Goal: Transaction & Acquisition: Subscribe to service/newsletter

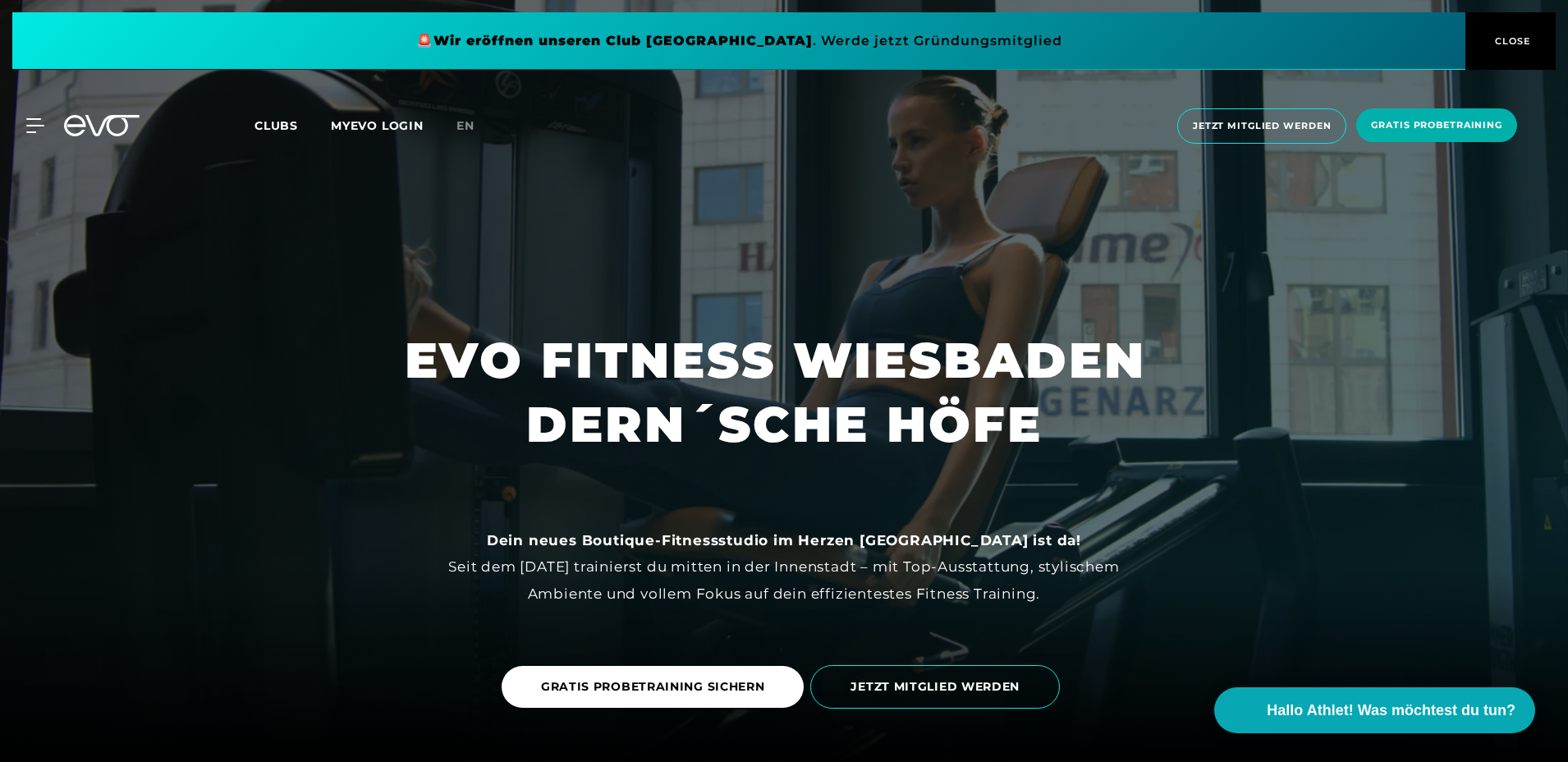
click at [265, 120] on span "Clubs" at bounding box center [276, 125] width 44 height 15
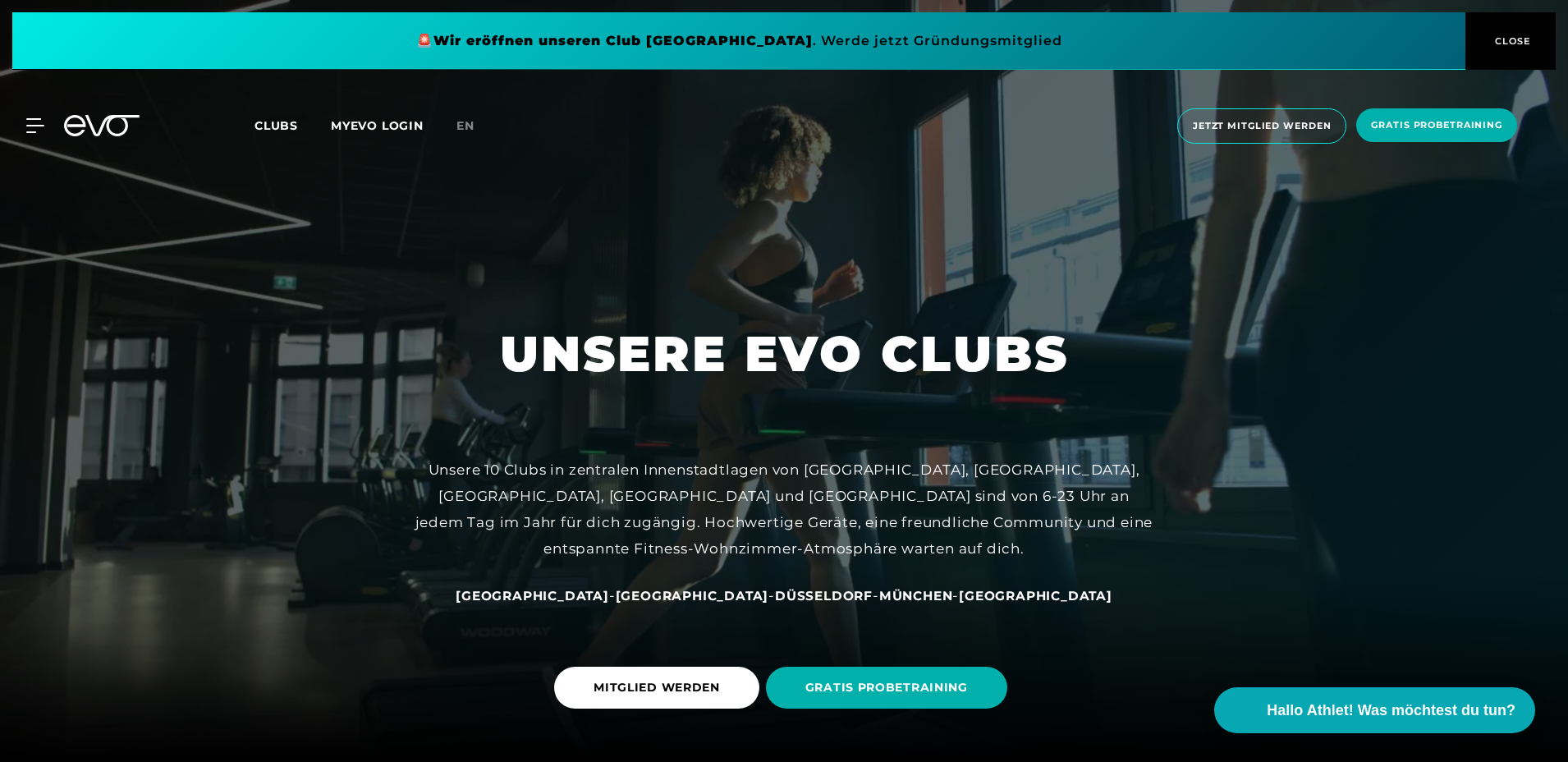
click at [282, 123] on span "Clubs" at bounding box center [276, 125] width 44 height 15
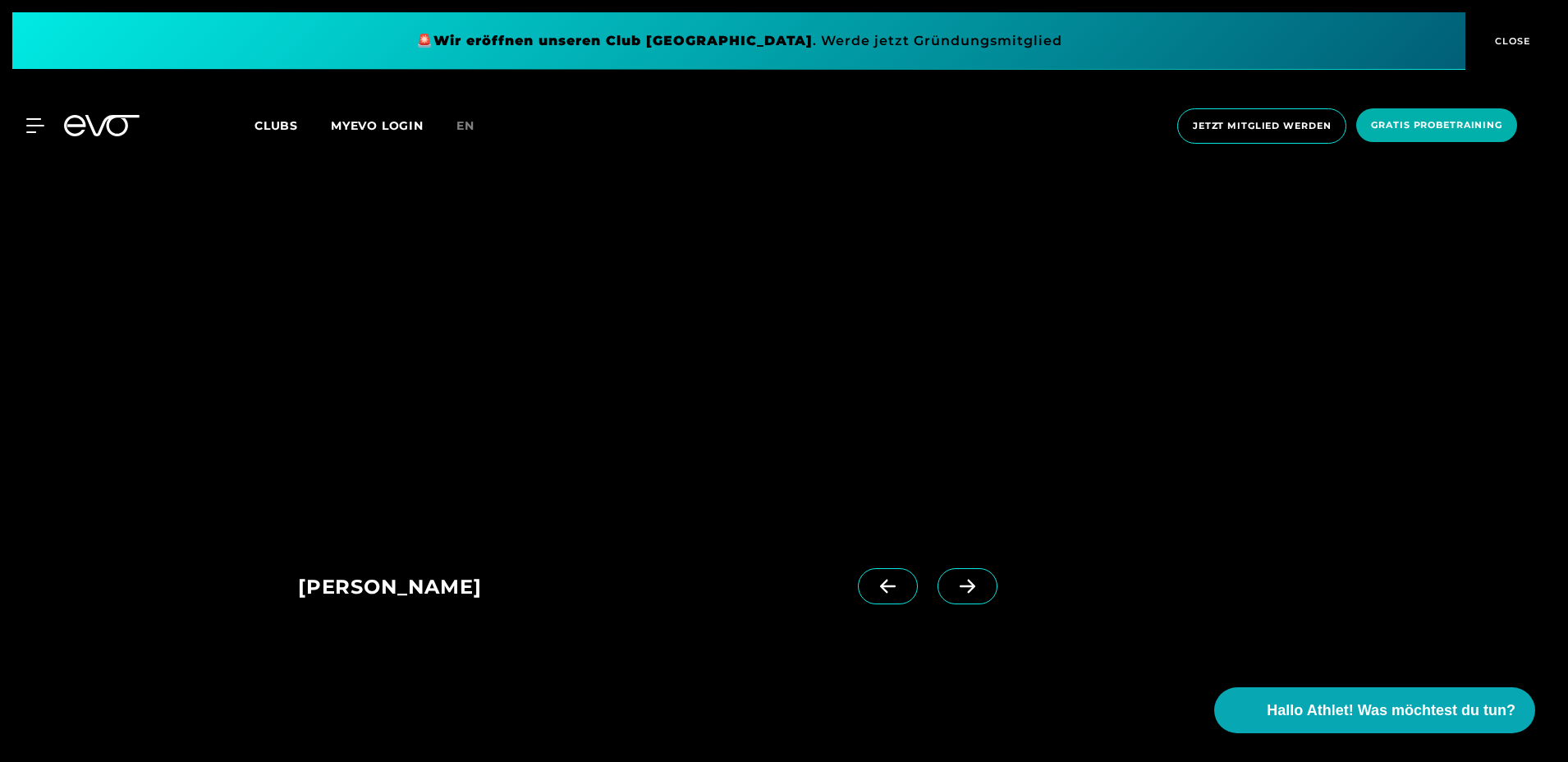
scroll to position [986, 0]
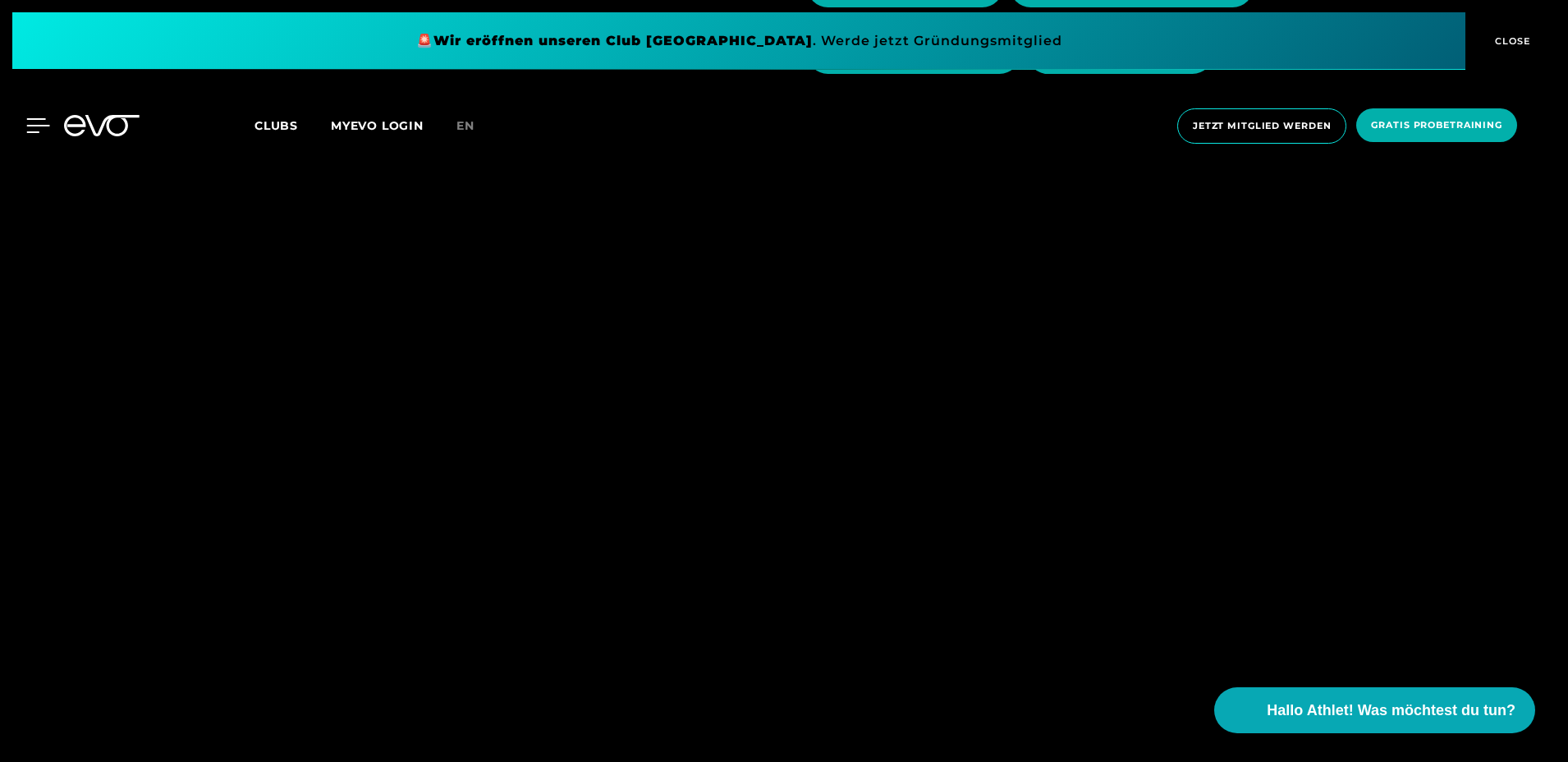
click at [35, 123] on icon at bounding box center [39, 125] width 24 height 15
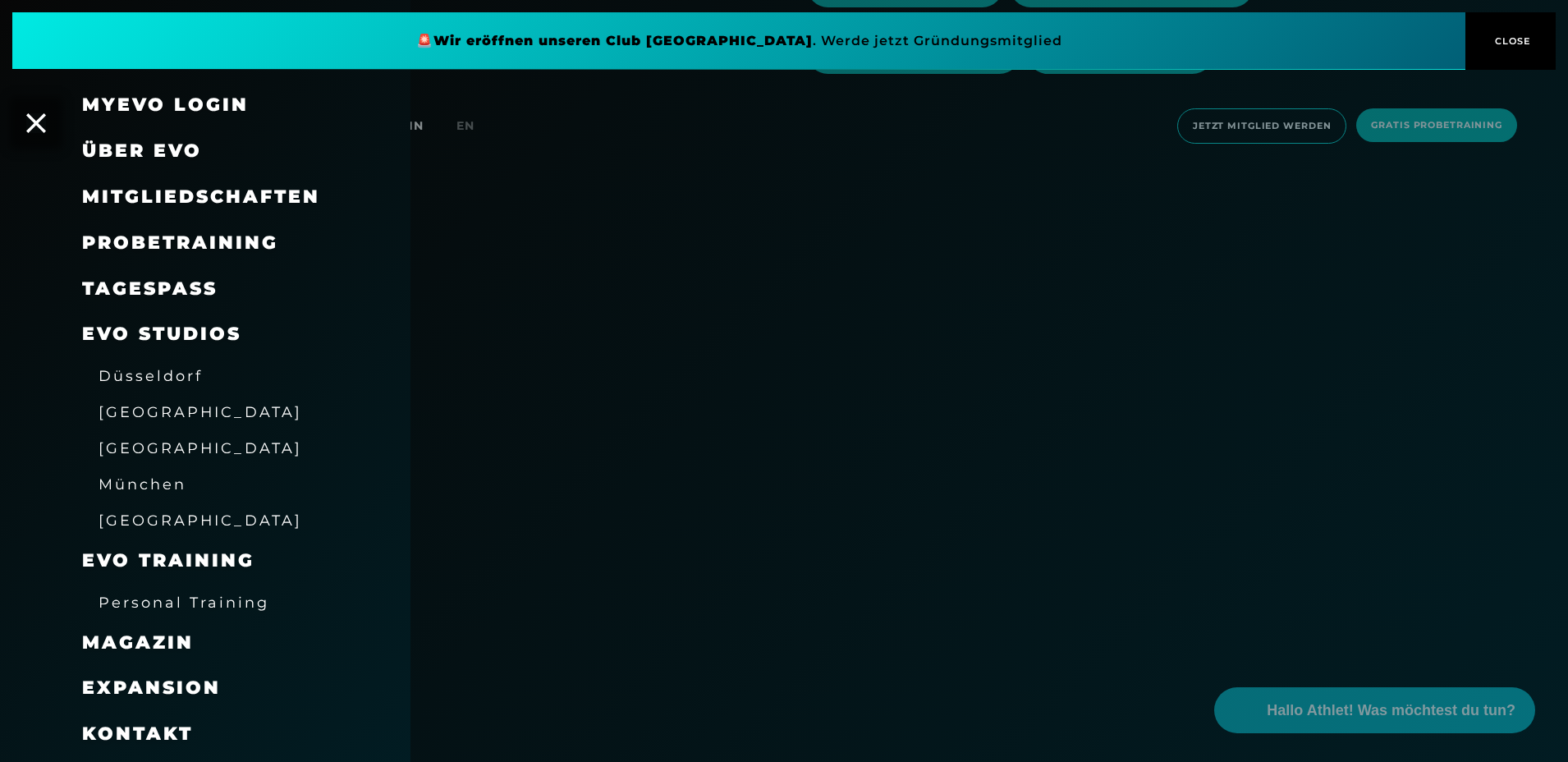
click at [166, 195] on span "Mitgliedschaften" at bounding box center [201, 197] width 238 height 22
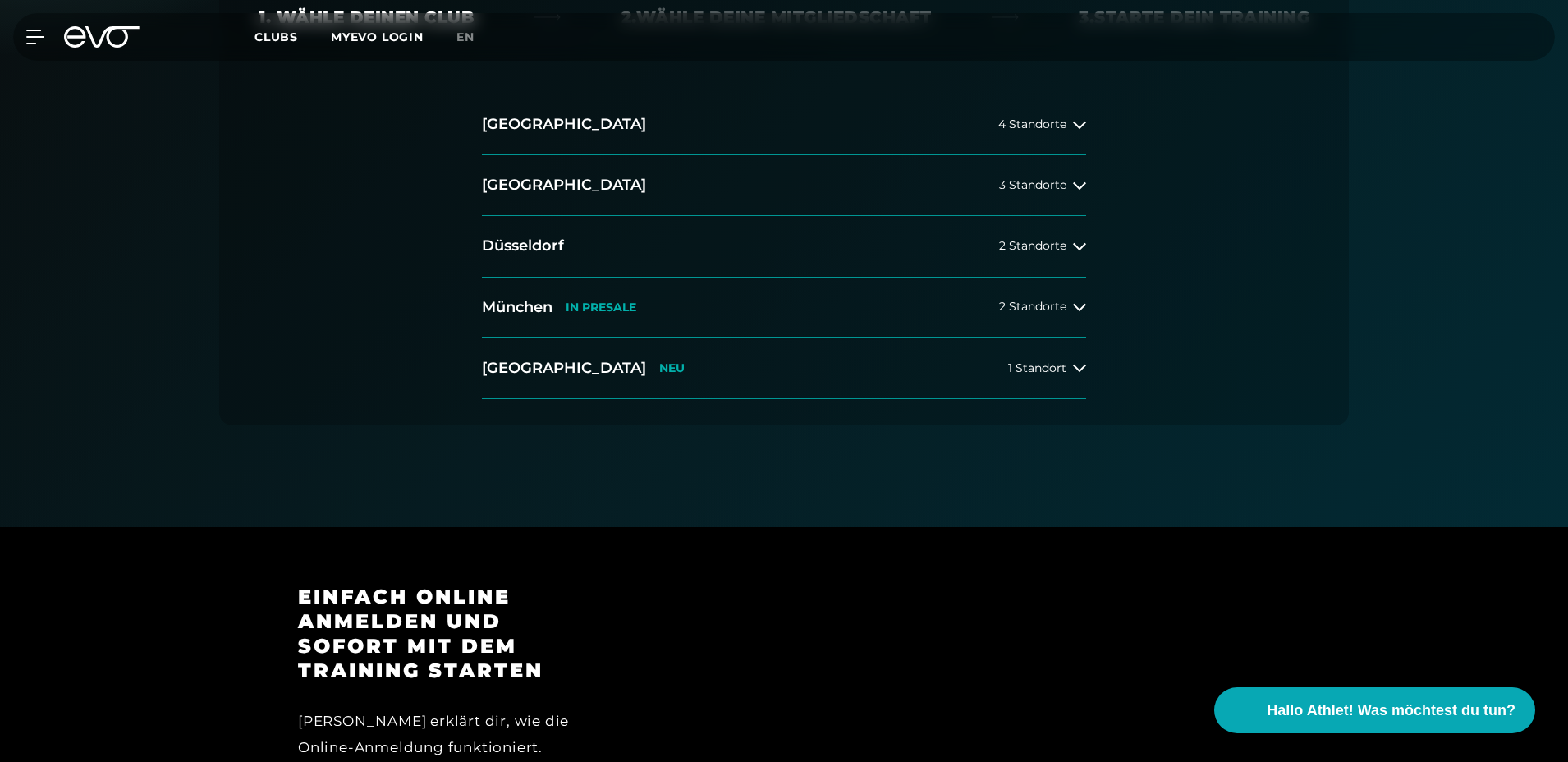
scroll to position [411, 0]
click at [1069, 370] on div "1 Standort" at bounding box center [1047, 366] width 78 height 13
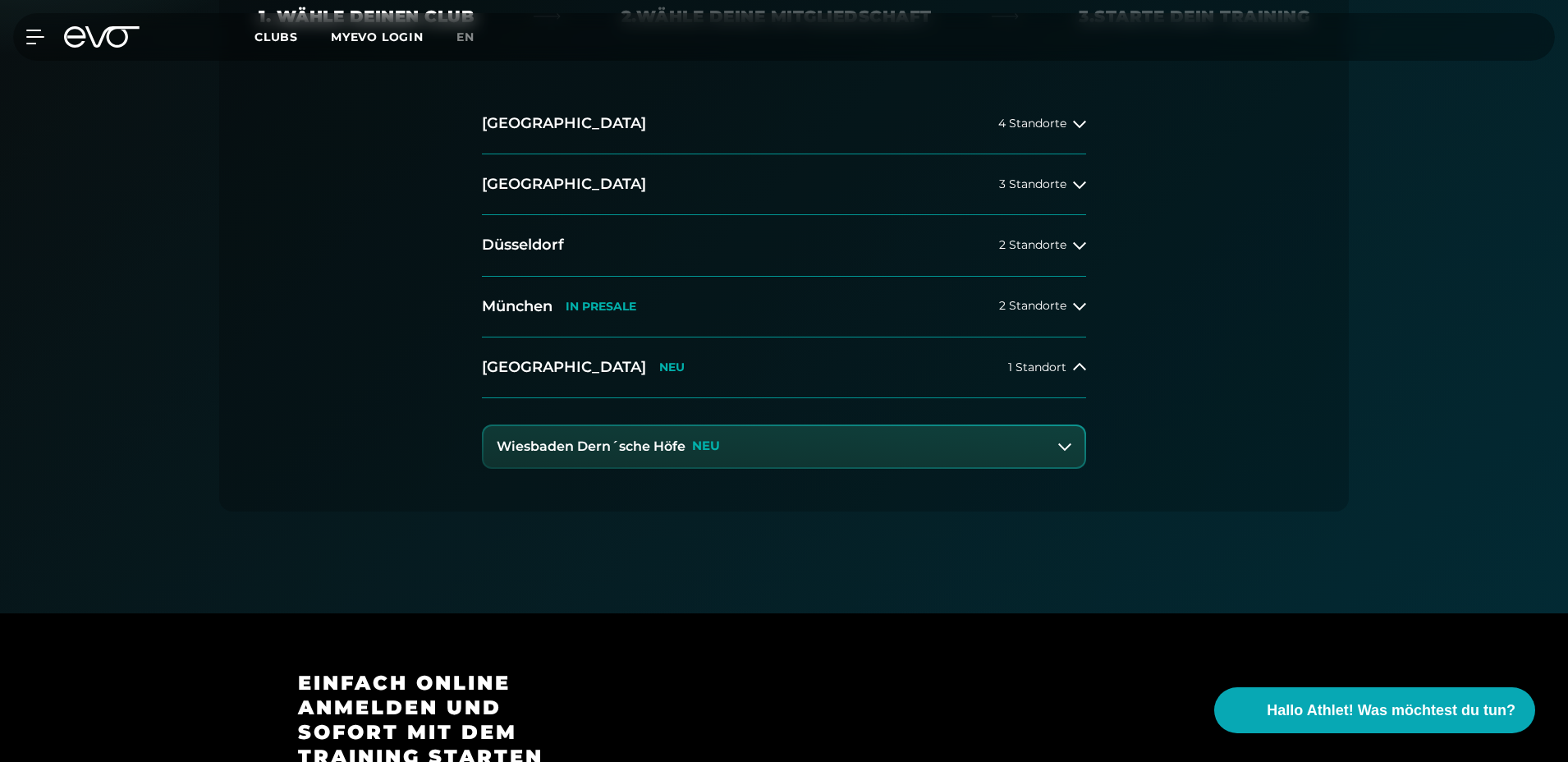
click at [640, 446] on h3 "Wiesbaden Dern´sche Höfe" at bounding box center [591, 446] width 189 height 15
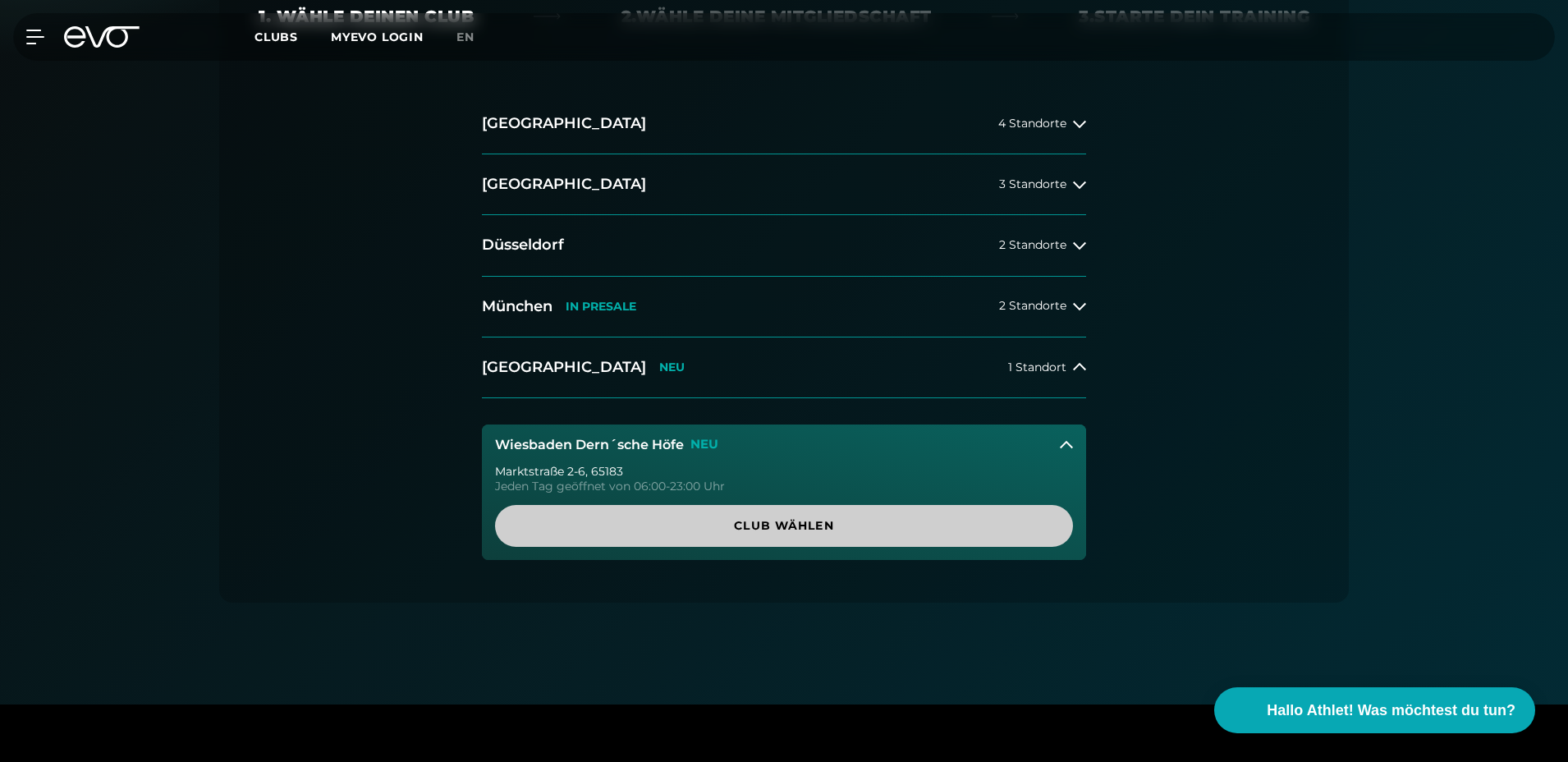
click at [745, 526] on span "Club wählen" at bounding box center [784, 525] width 499 height 17
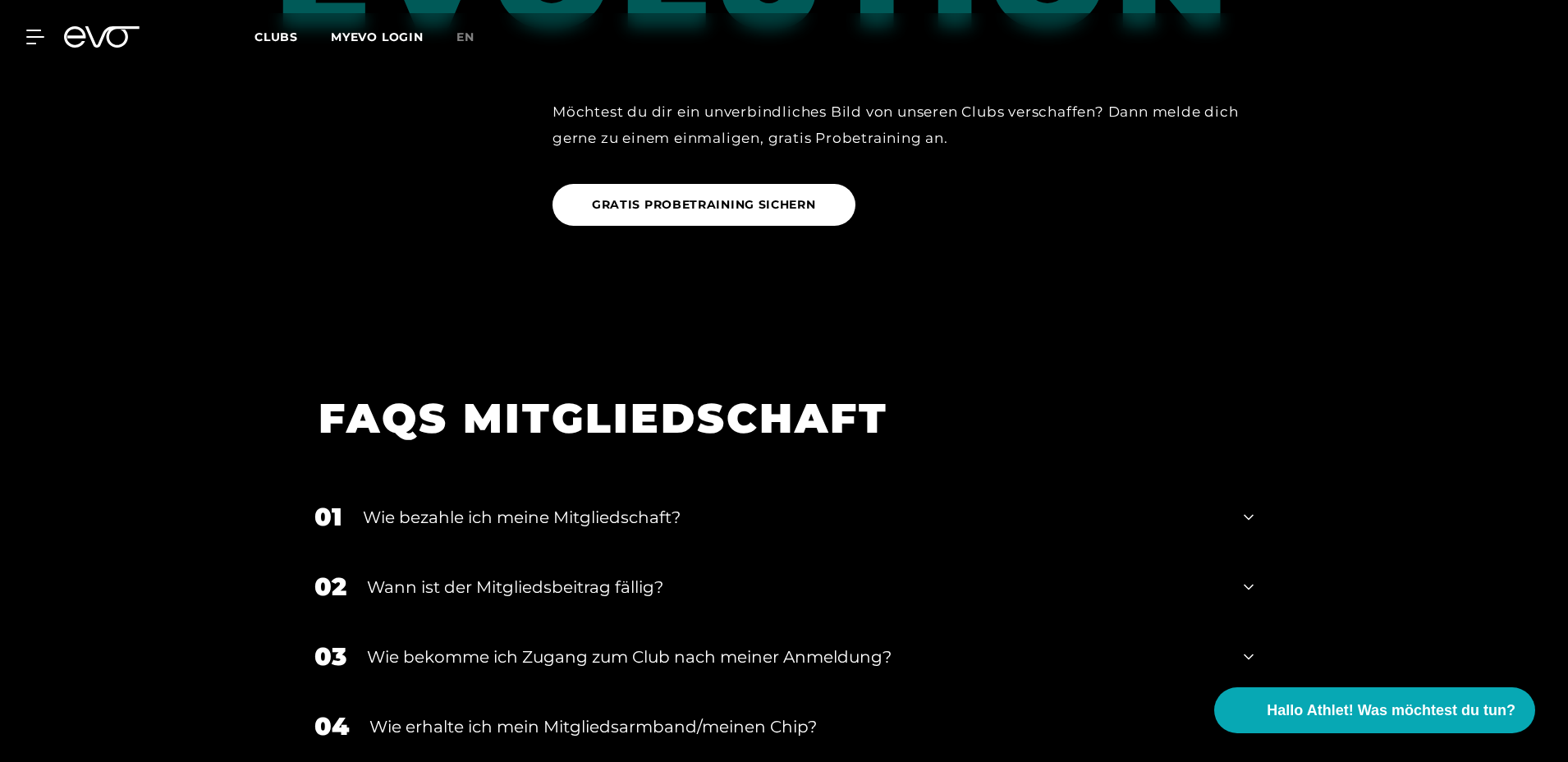
scroll to position [2580, 0]
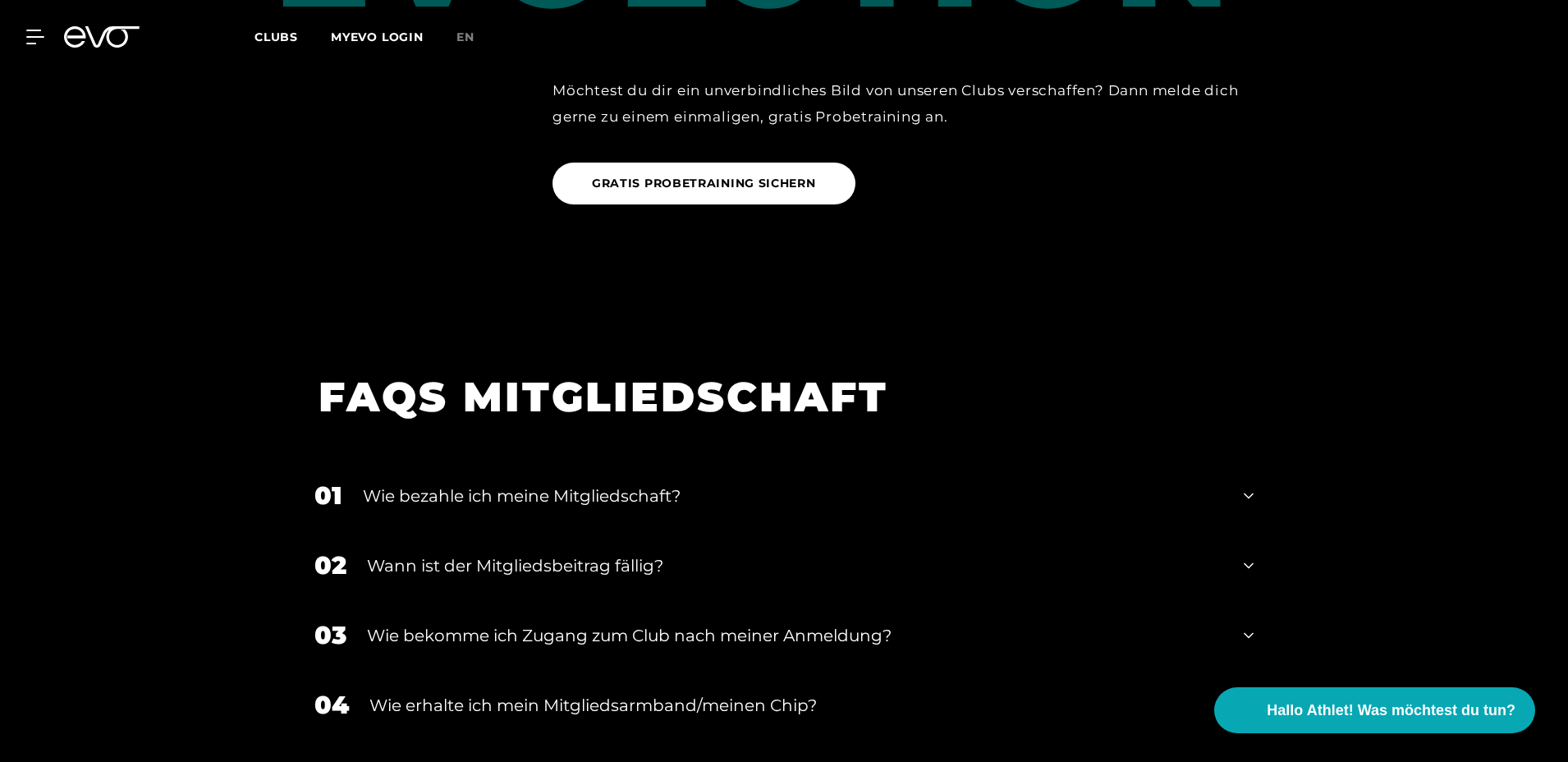
click at [1245, 494] on icon at bounding box center [1248, 497] width 10 height 6
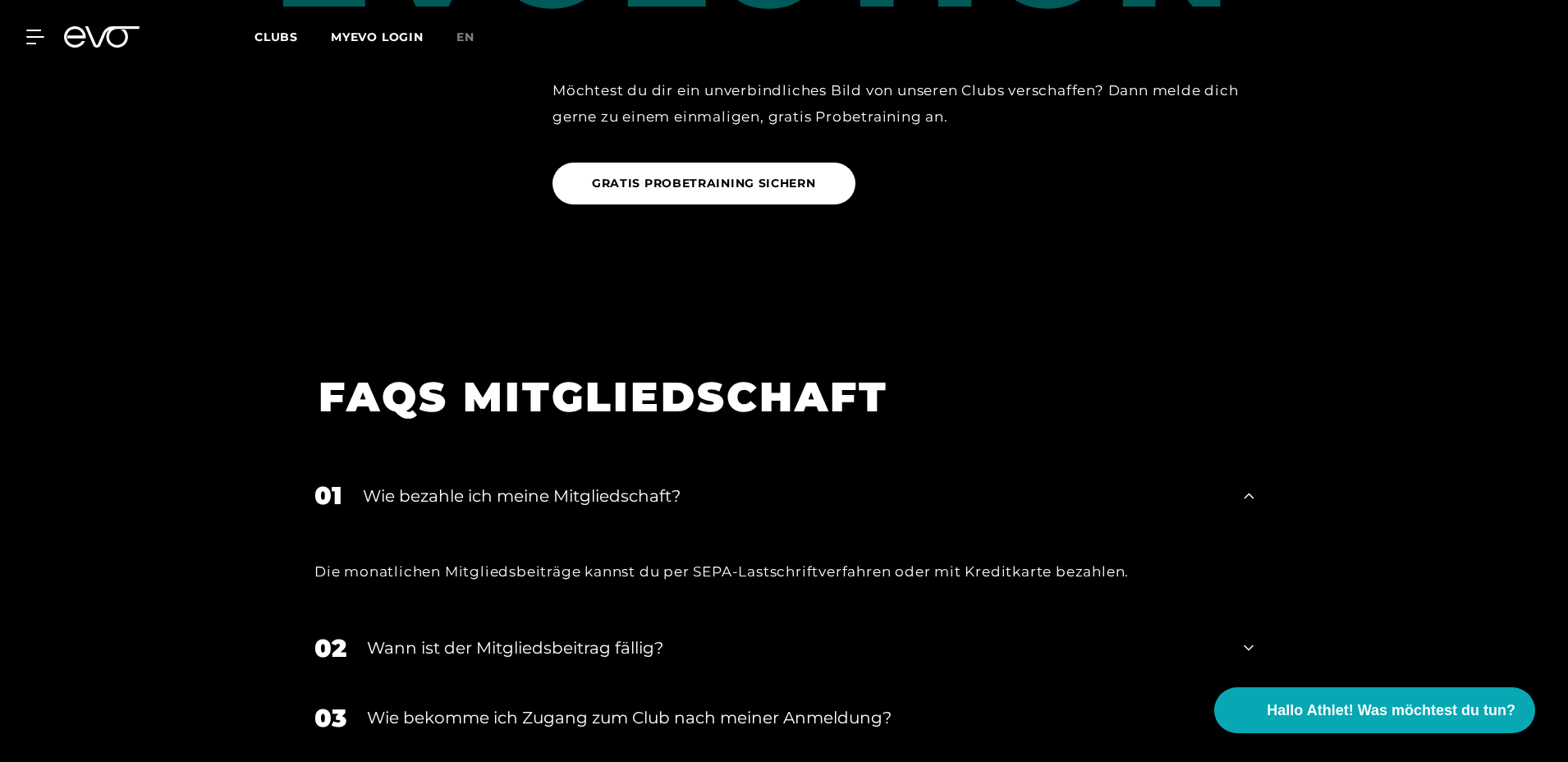
click at [1245, 486] on icon at bounding box center [1248, 496] width 10 height 20
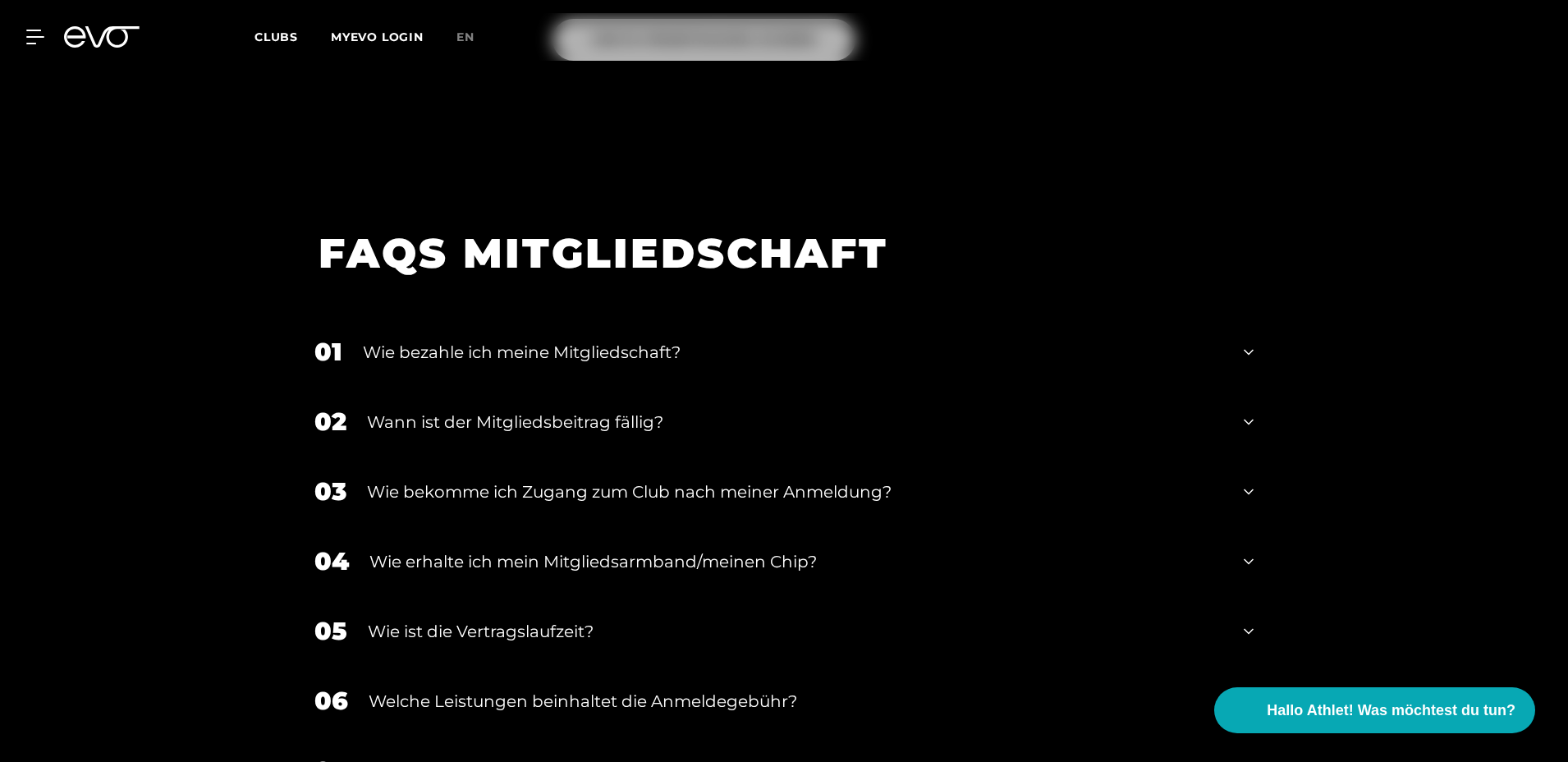
scroll to position [2744, 0]
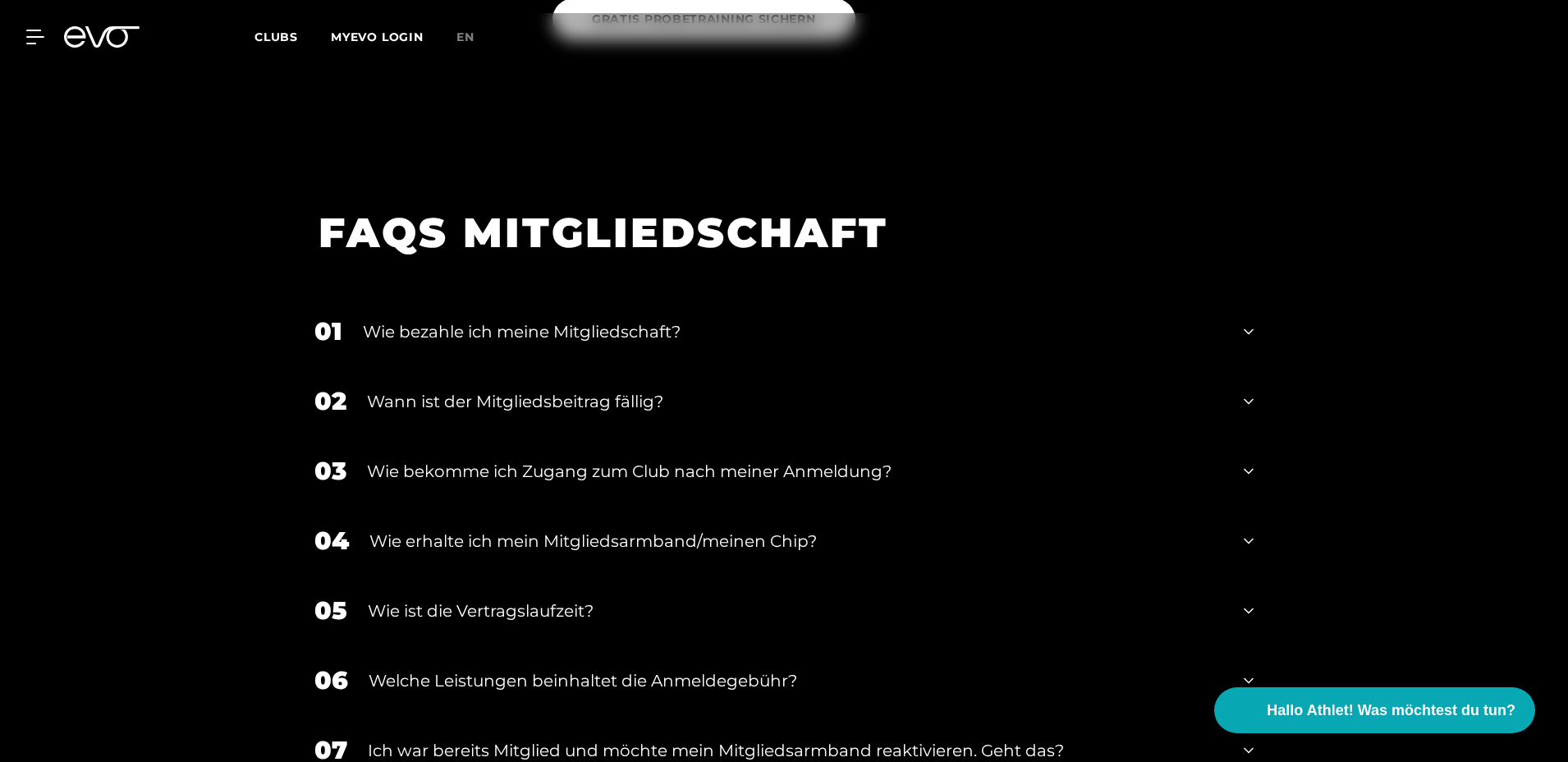
click at [1251, 392] on icon at bounding box center [1248, 402] width 10 height 20
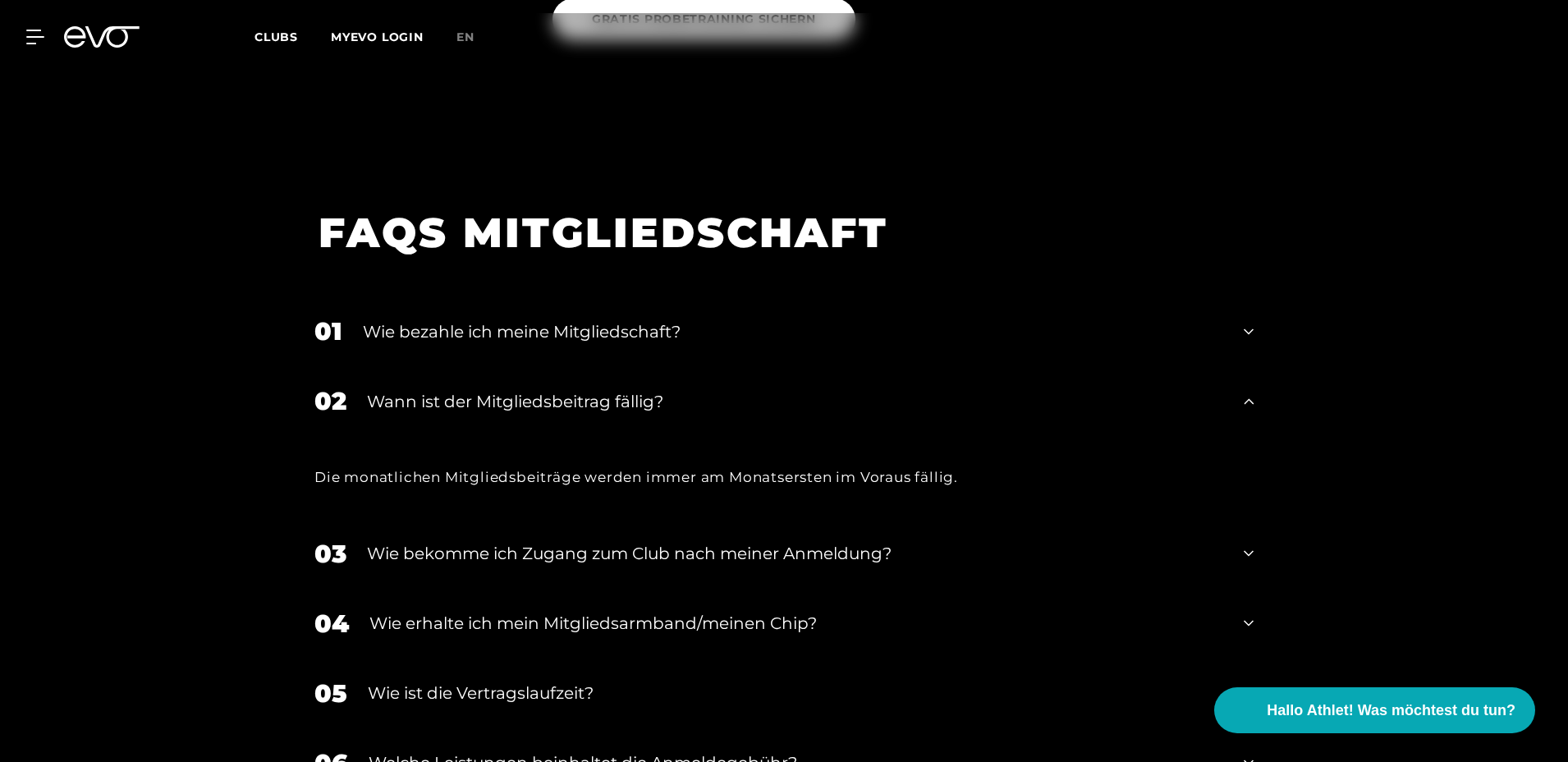
click at [1251, 392] on icon at bounding box center [1248, 402] width 10 height 20
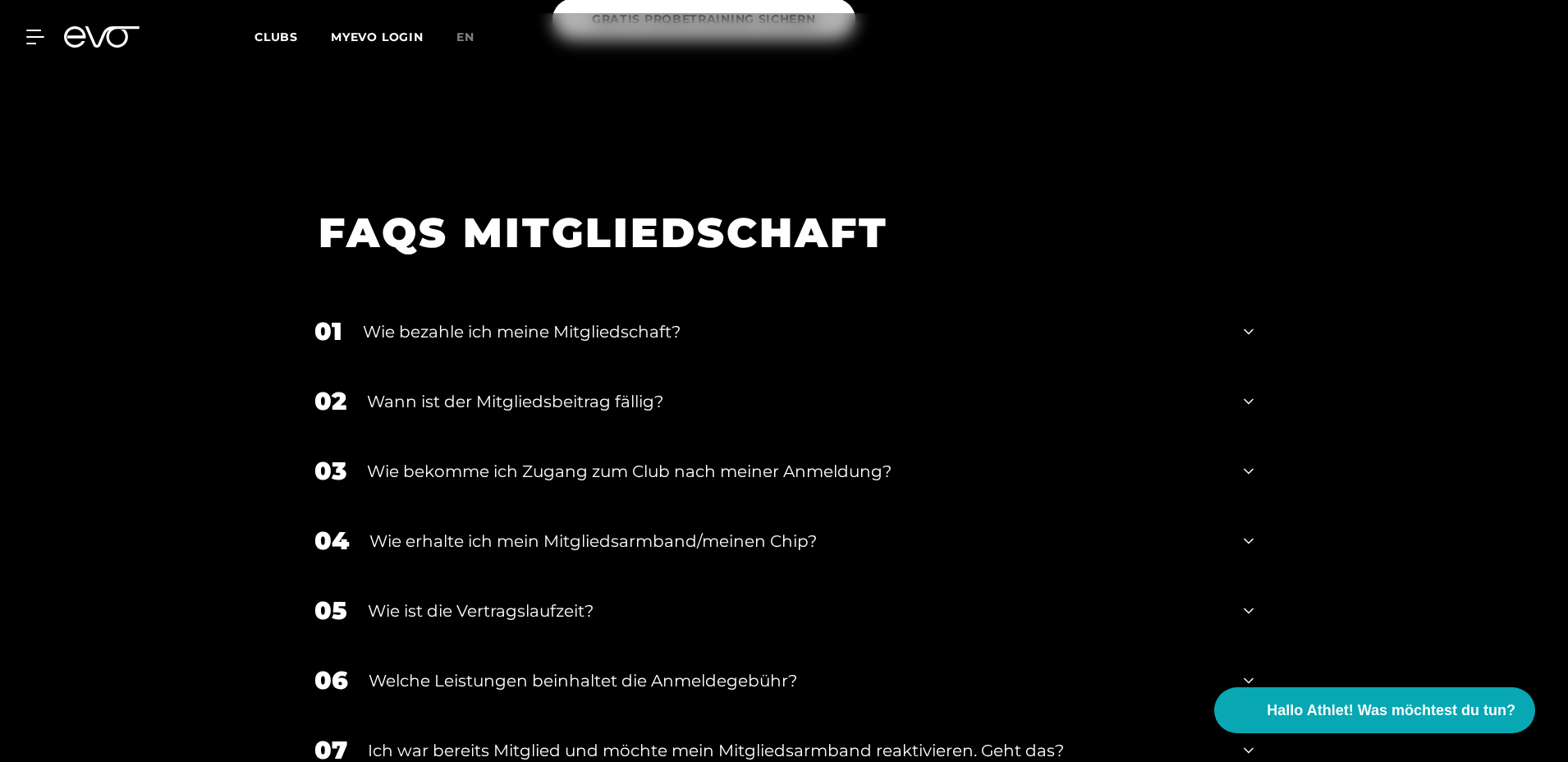
click at [1254, 444] on div "03 Wie bekomme ich Zugang zum Club nach meiner Anmeldung?" at bounding box center [784, 471] width 971 height 70
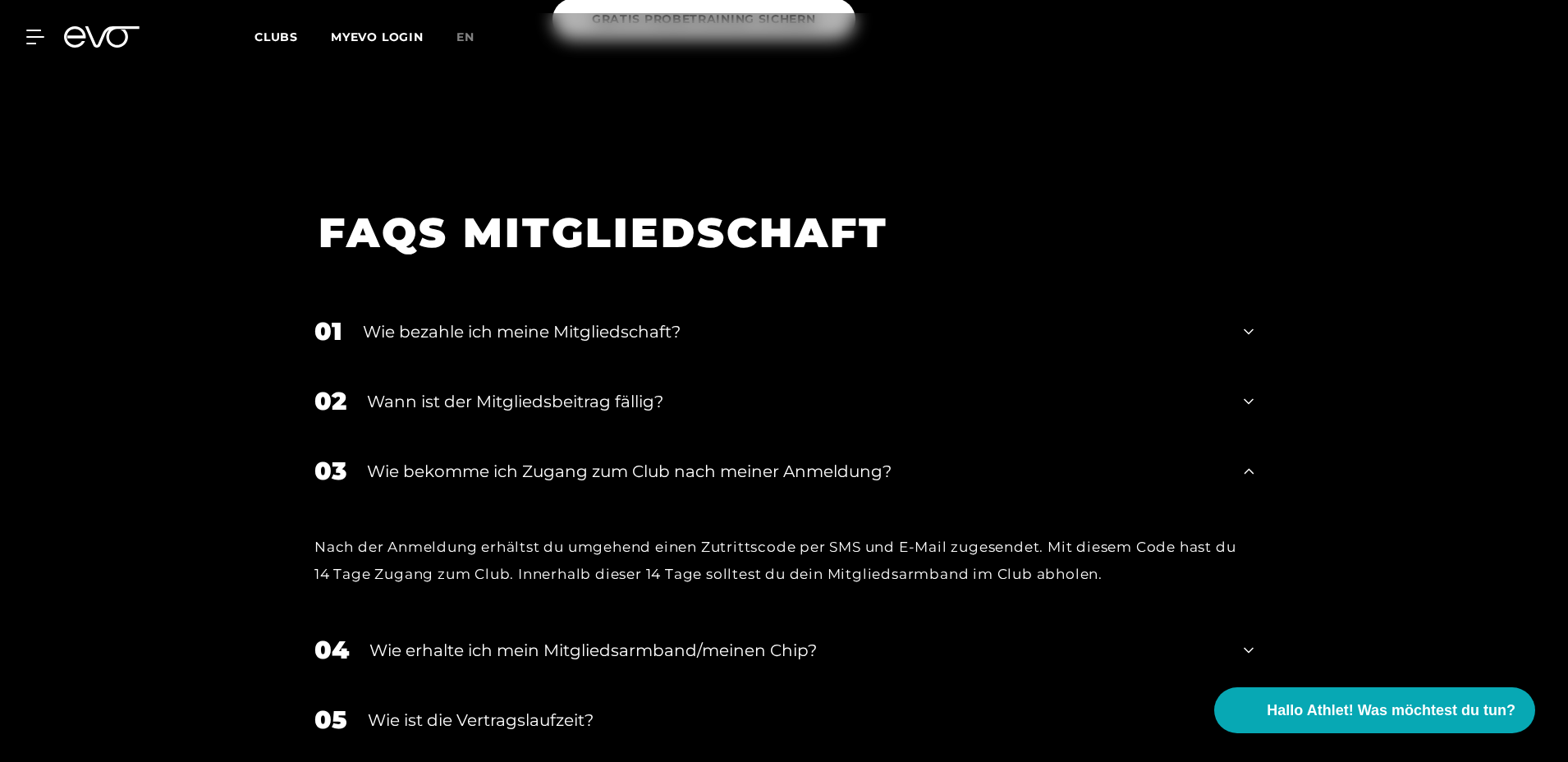
click at [1255, 443] on div "03 Wie bekomme ich Zugang zum Club nach meiner Anmeldung?" at bounding box center [784, 471] width 971 height 70
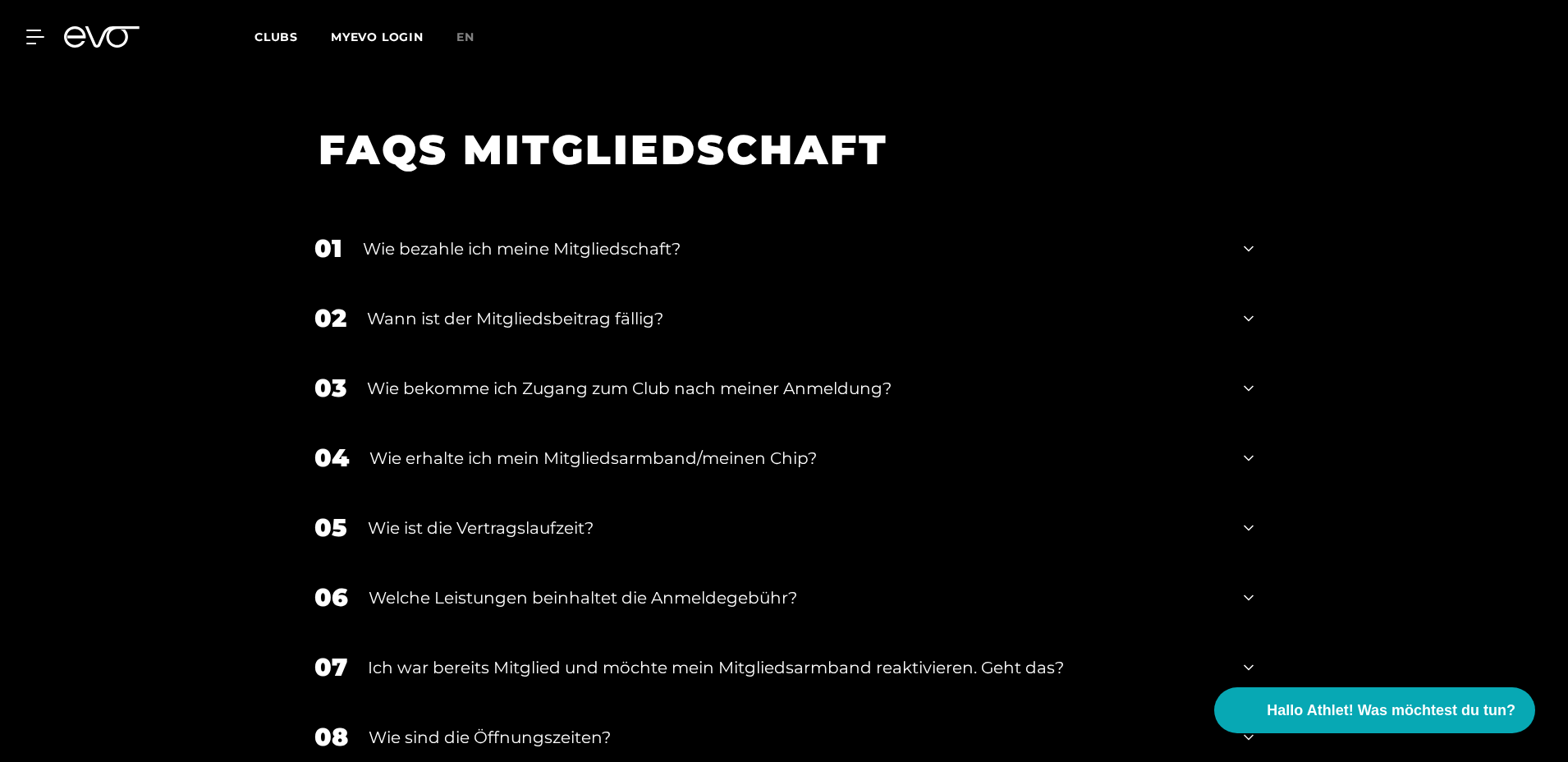
scroll to position [2908, 0]
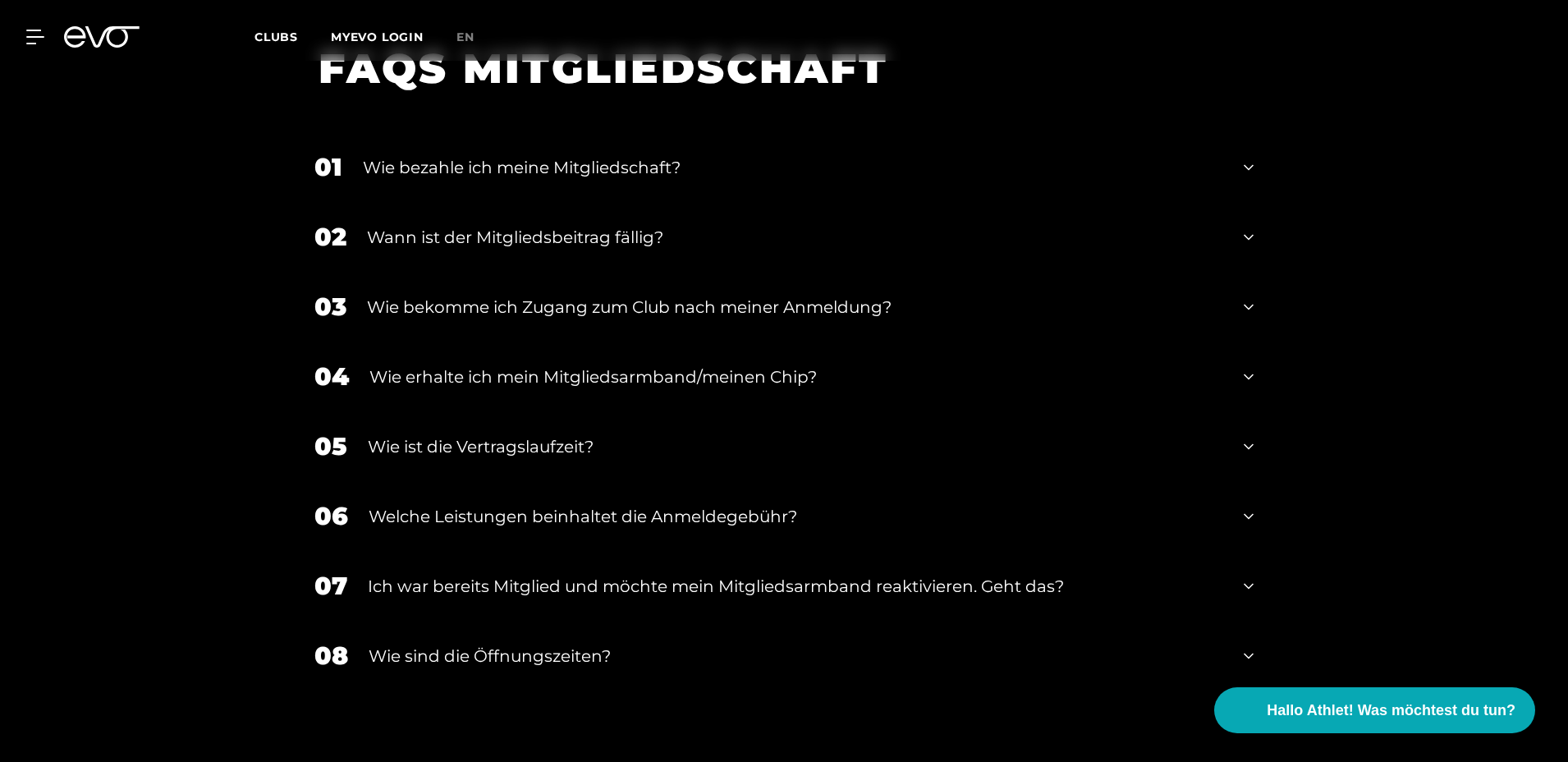
click at [1246, 507] on icon at bounding box center [1248, 517] width 10 height 20
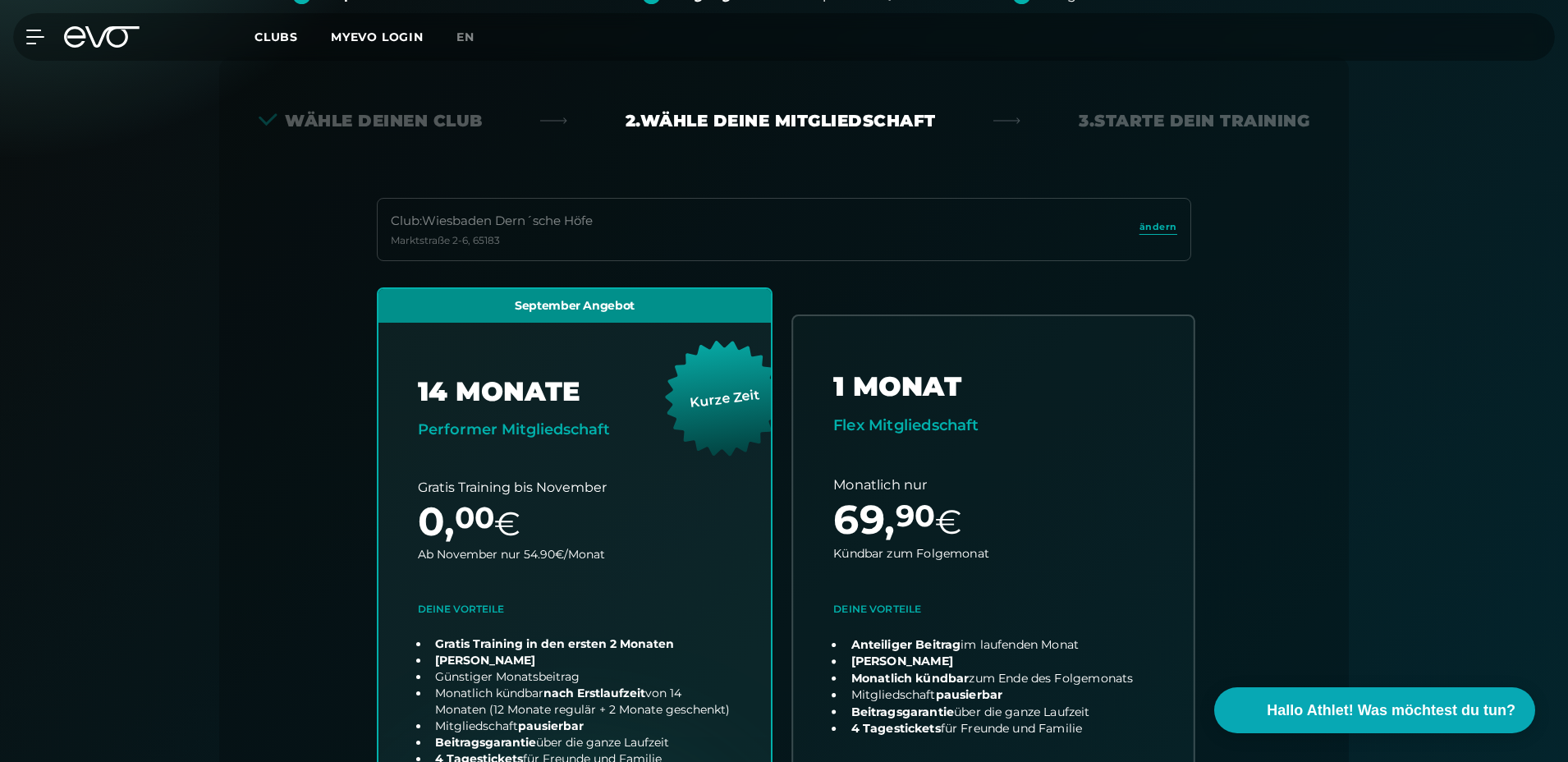
scroll to position [388, 0]
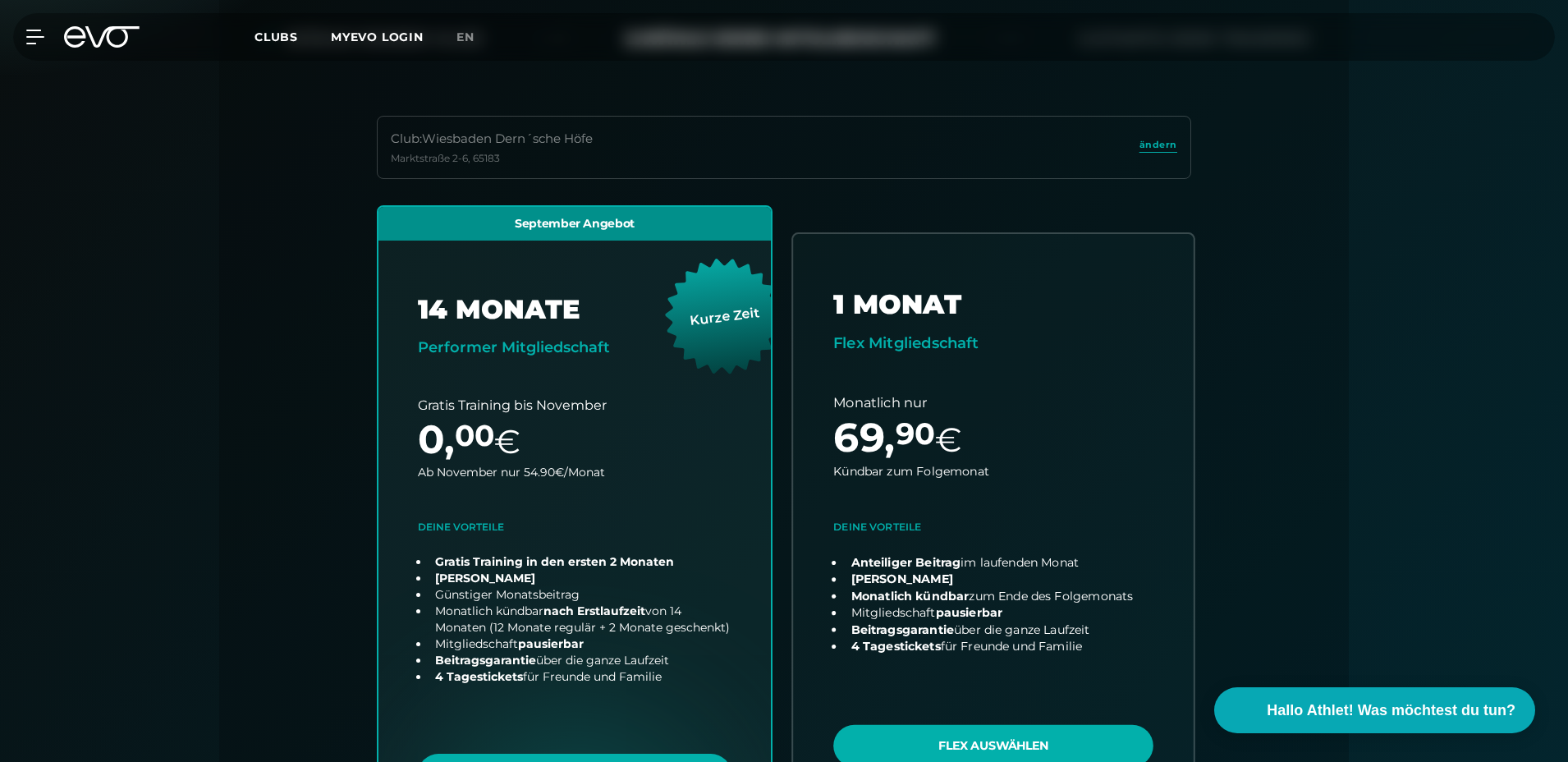
click at [1024, 429] on link "choose plan" at bounding box center [993, 523] width 401 height 578
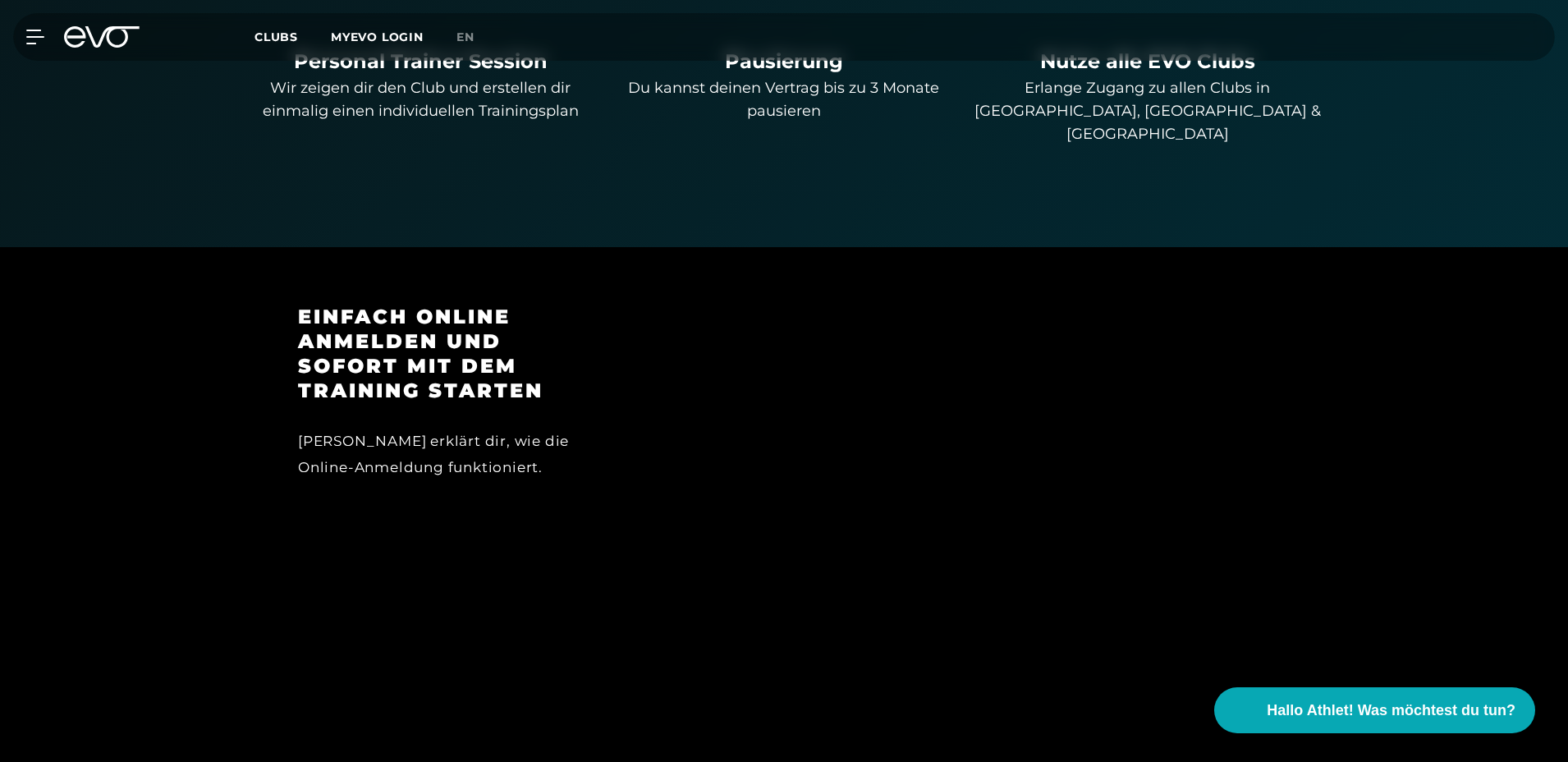
scroll to position [1478, 0]
